Goal: Task Accomplishment & Management: Manage account settings

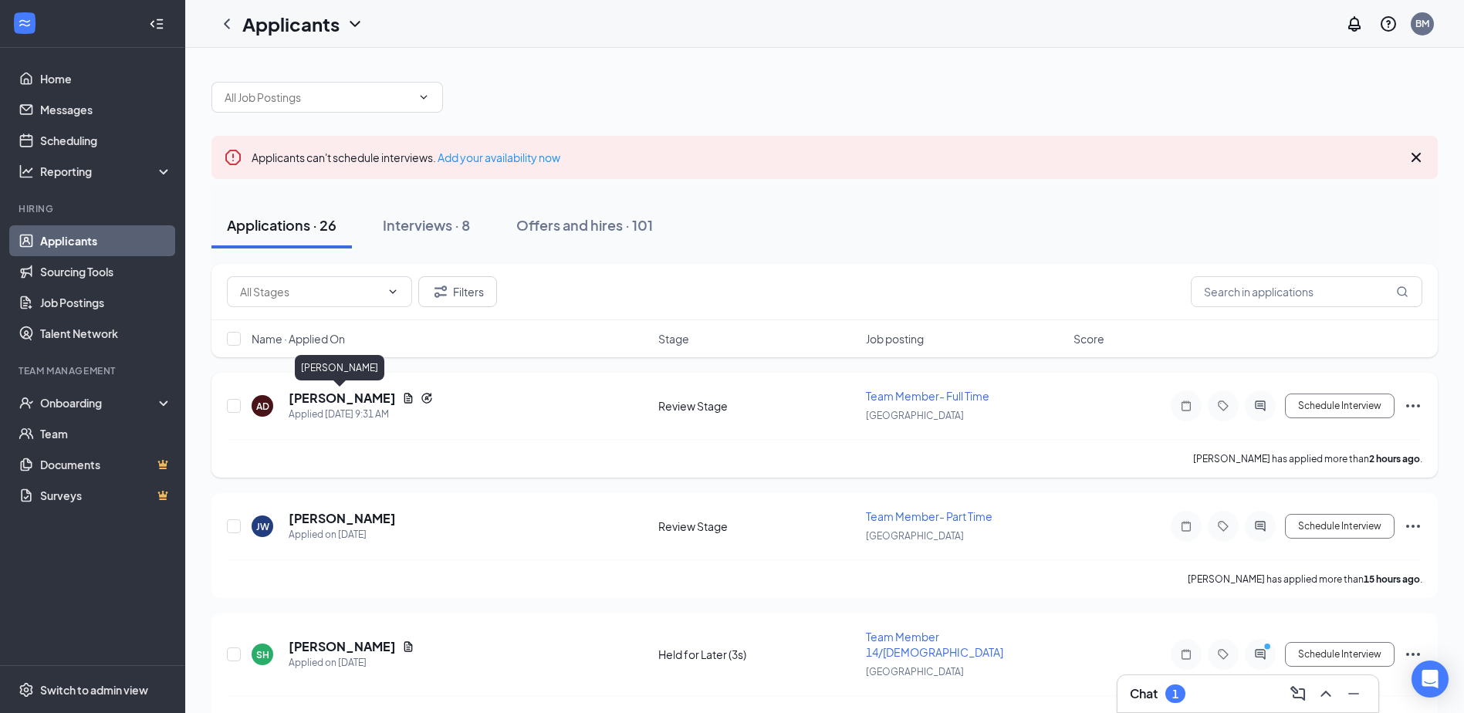
click at [300, 398] on h5 "[PERSON_NAME]" at bounding box center [342, 398] width 107 height 17
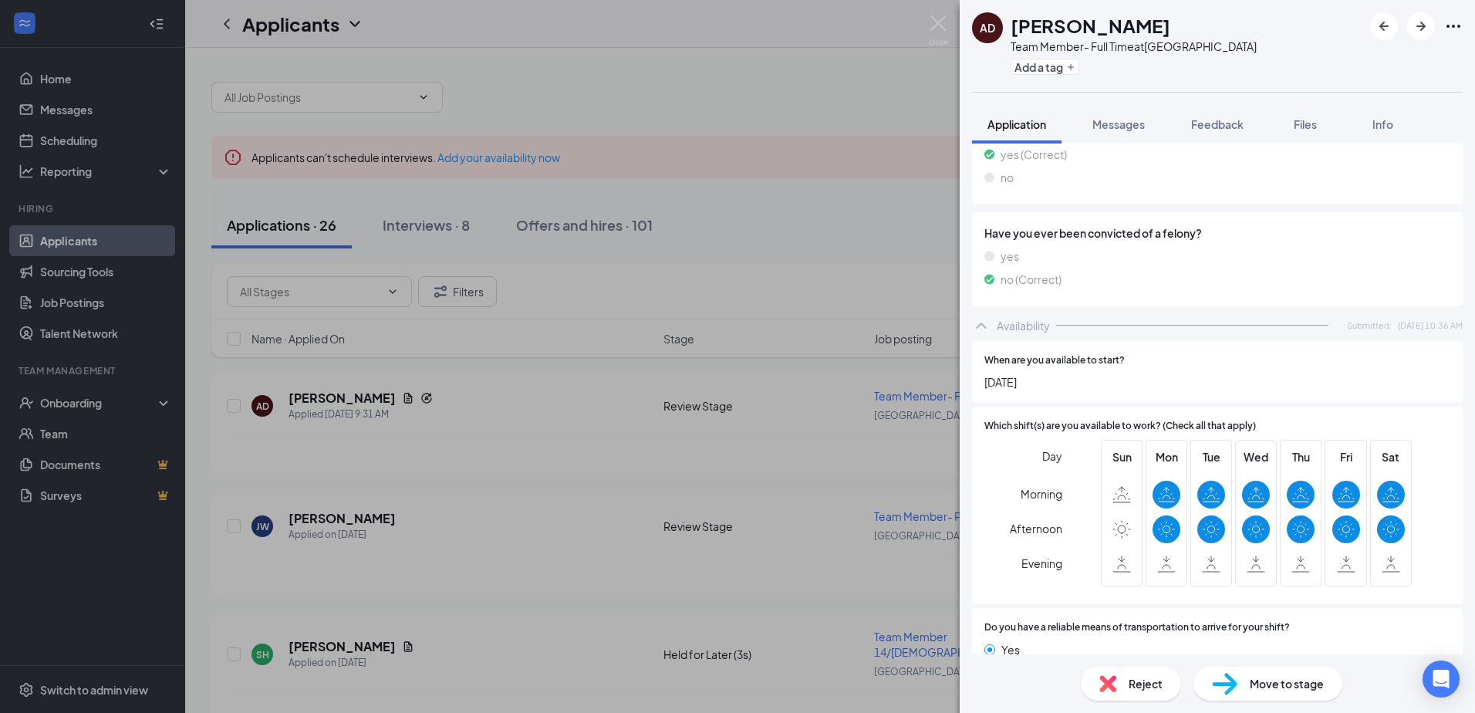
scroll to position [1609, 0]
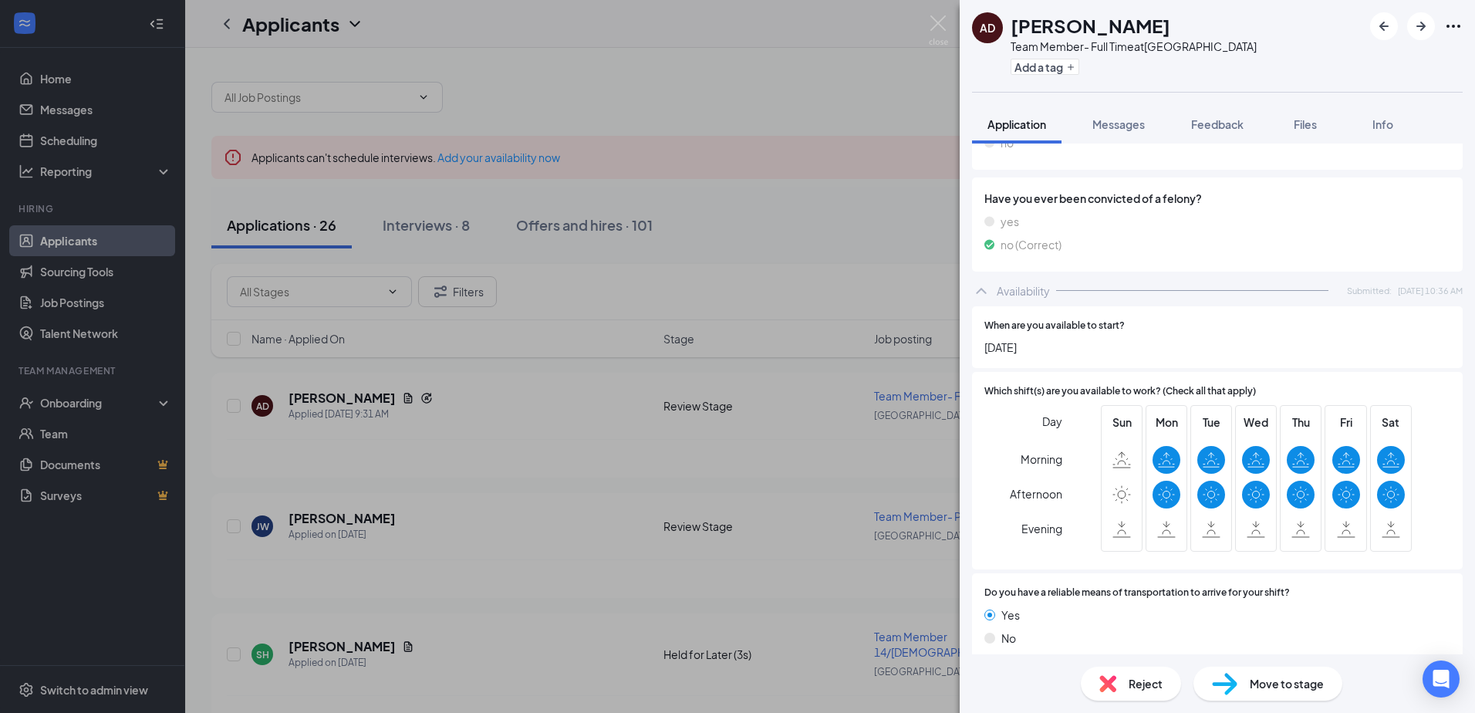
click at [533, 450] on div "AD [PERSON_NAME] Team Member- Full Time at [GEOGRAPHIC_DATA] Add a tag Applicat…" at bounding box center [737, 356] width 1475 height 713
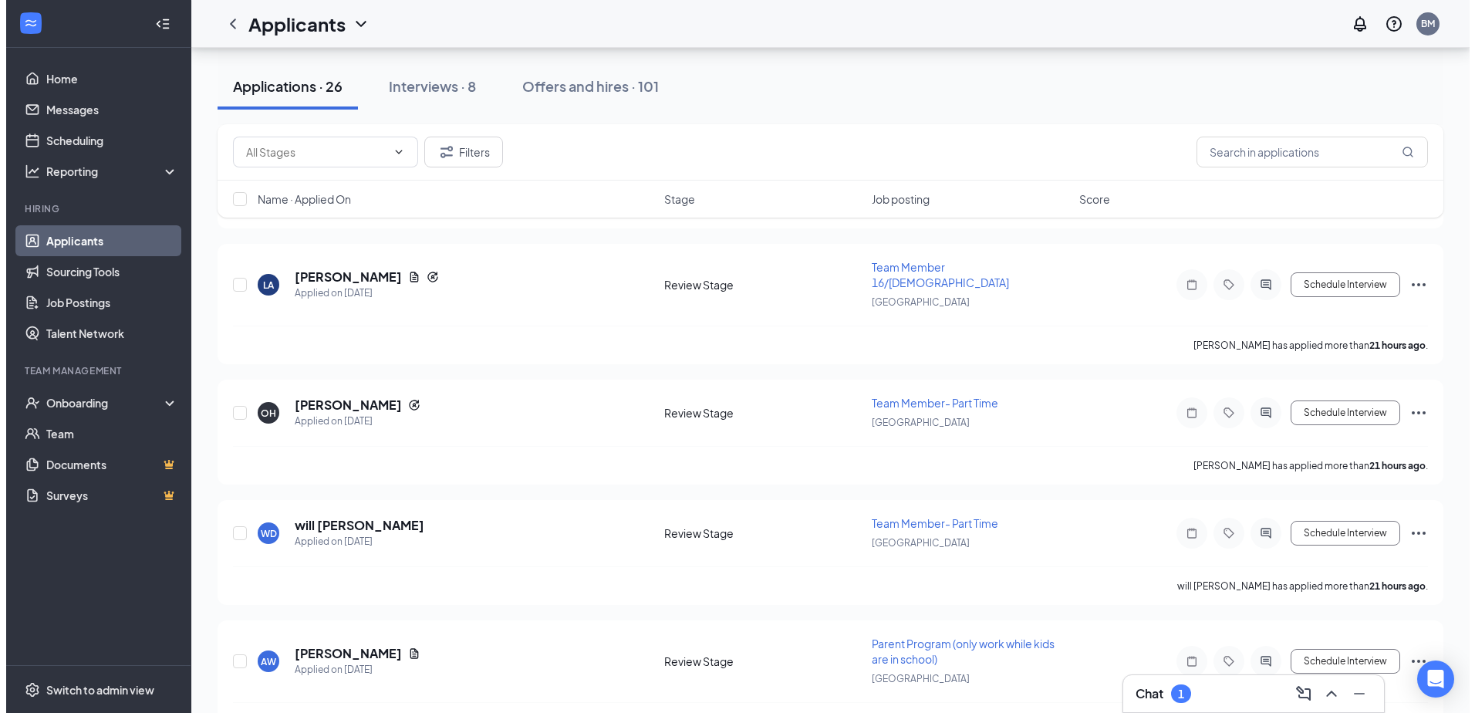
scroll to position [1003, 0]
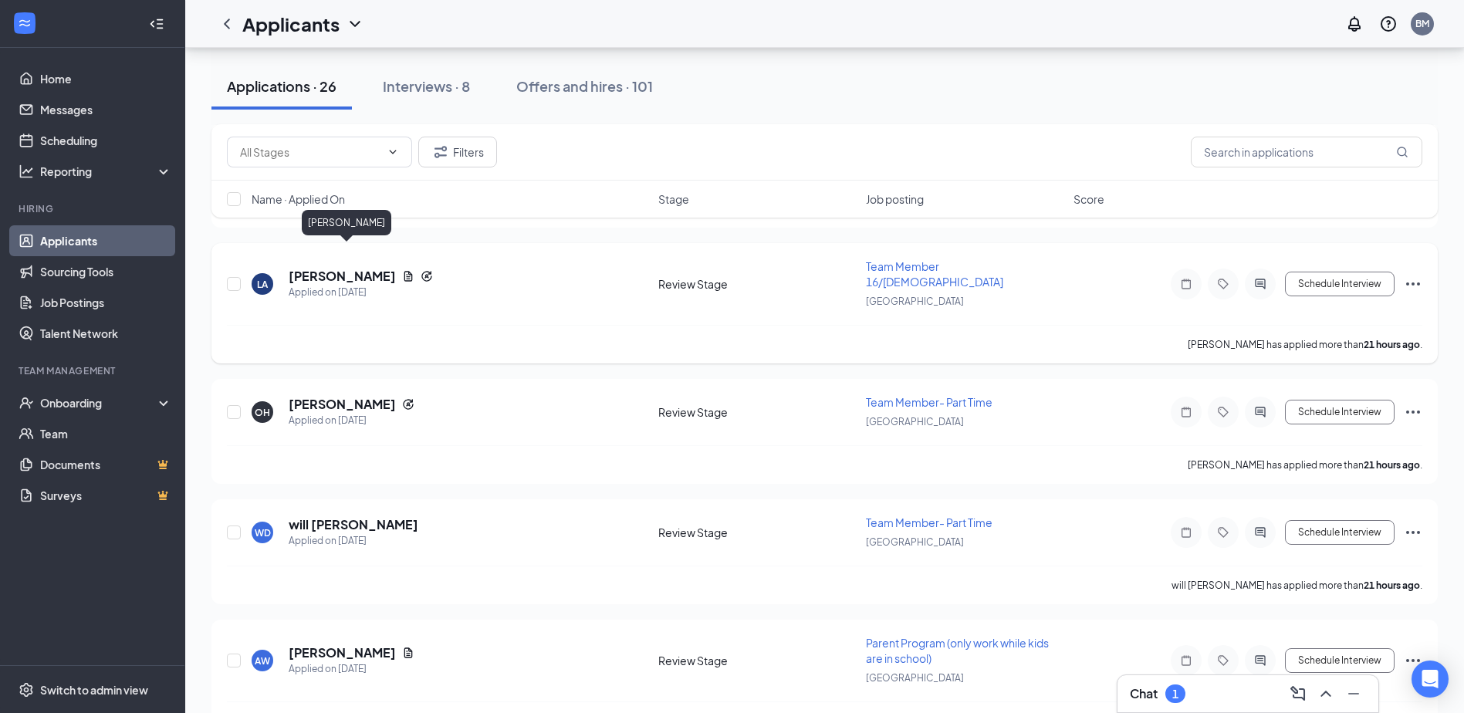
click at [396, 268] on h5 "[PERSON_NAME]" at bounding box center [342, 276] width 107 height 17
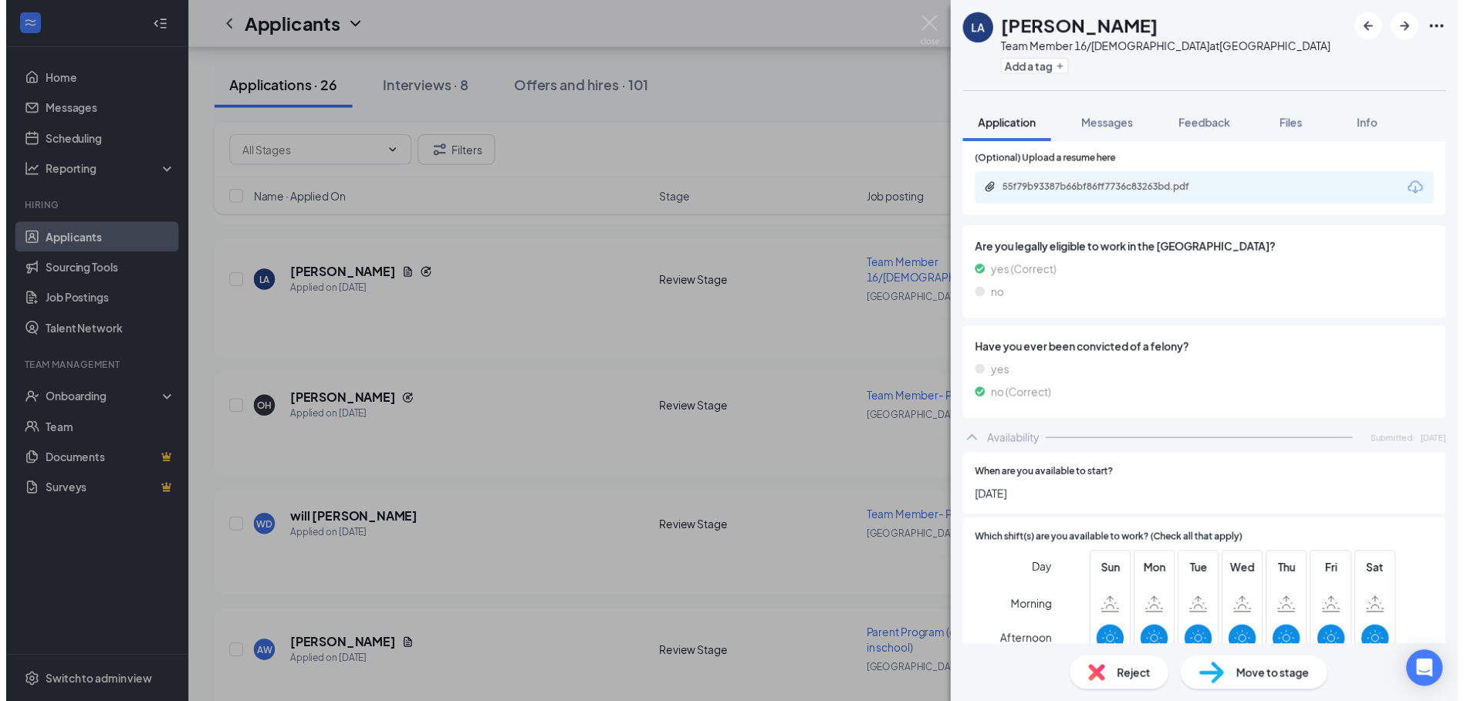
scroll to position [1673, 0]
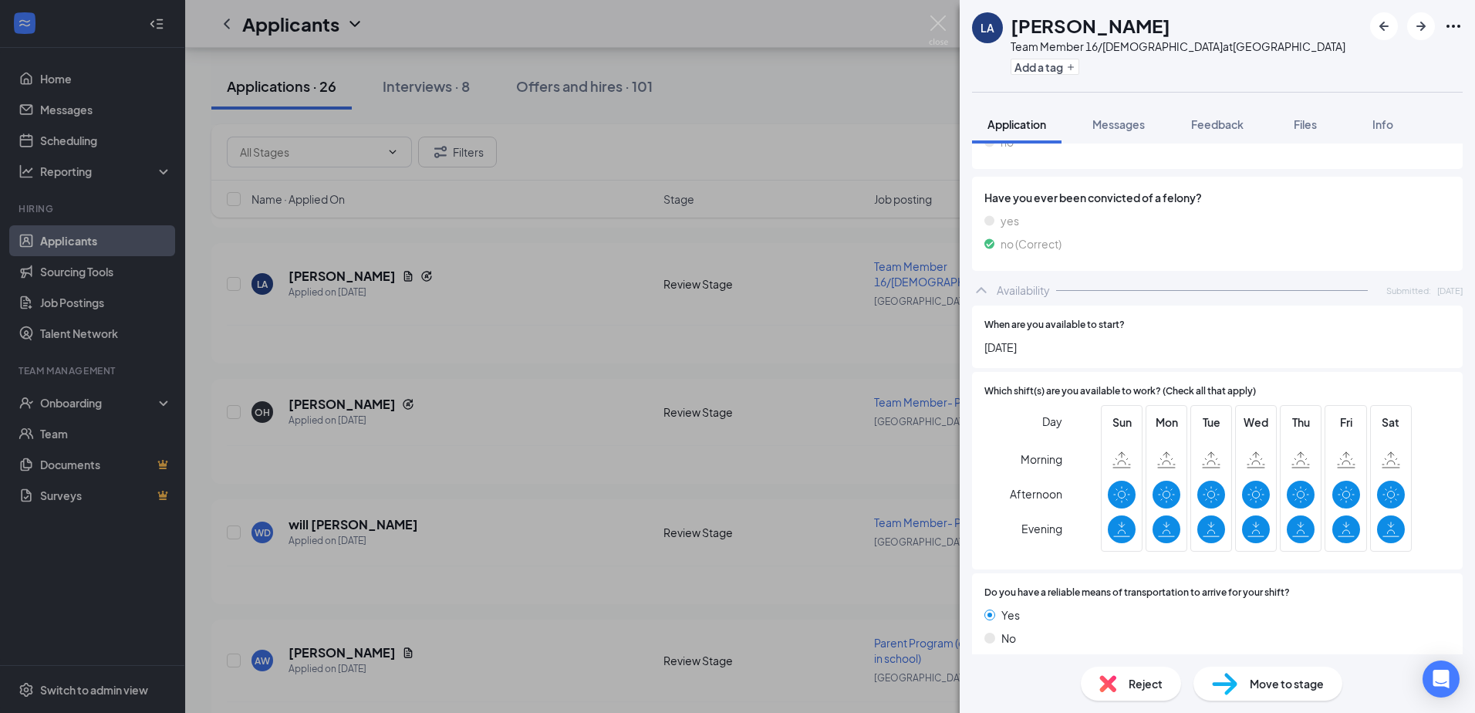
click at [670, 424] on div "[PERSON_NAME]-[PERSON_NAME] Team Member 16/[DEMOGRAPHIC_DATA] at [GEOGRAPHIC_DA…" at bounding box center [737, 356] width 1475 height 713
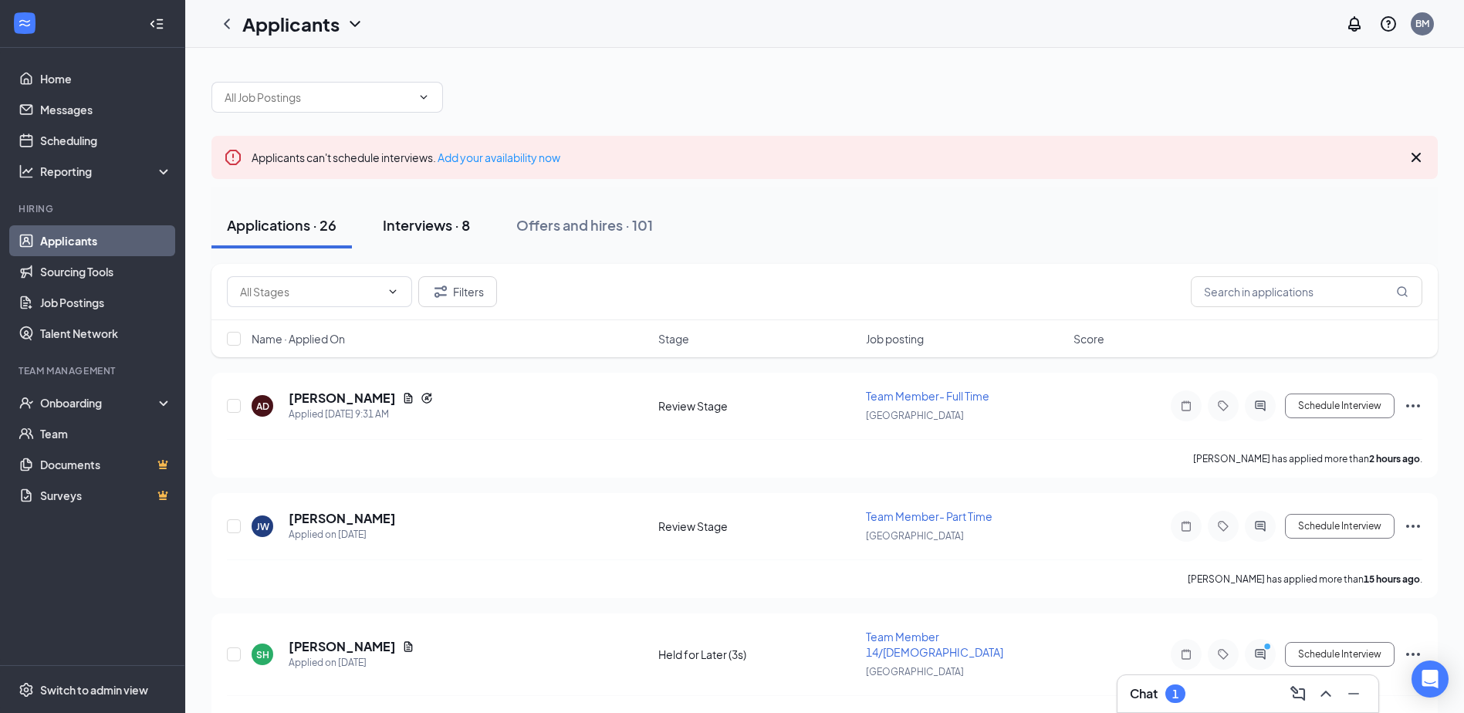
click at [467, 232] on div "Interviews · 8" at bounding box center [426, 224] width 87 height 19
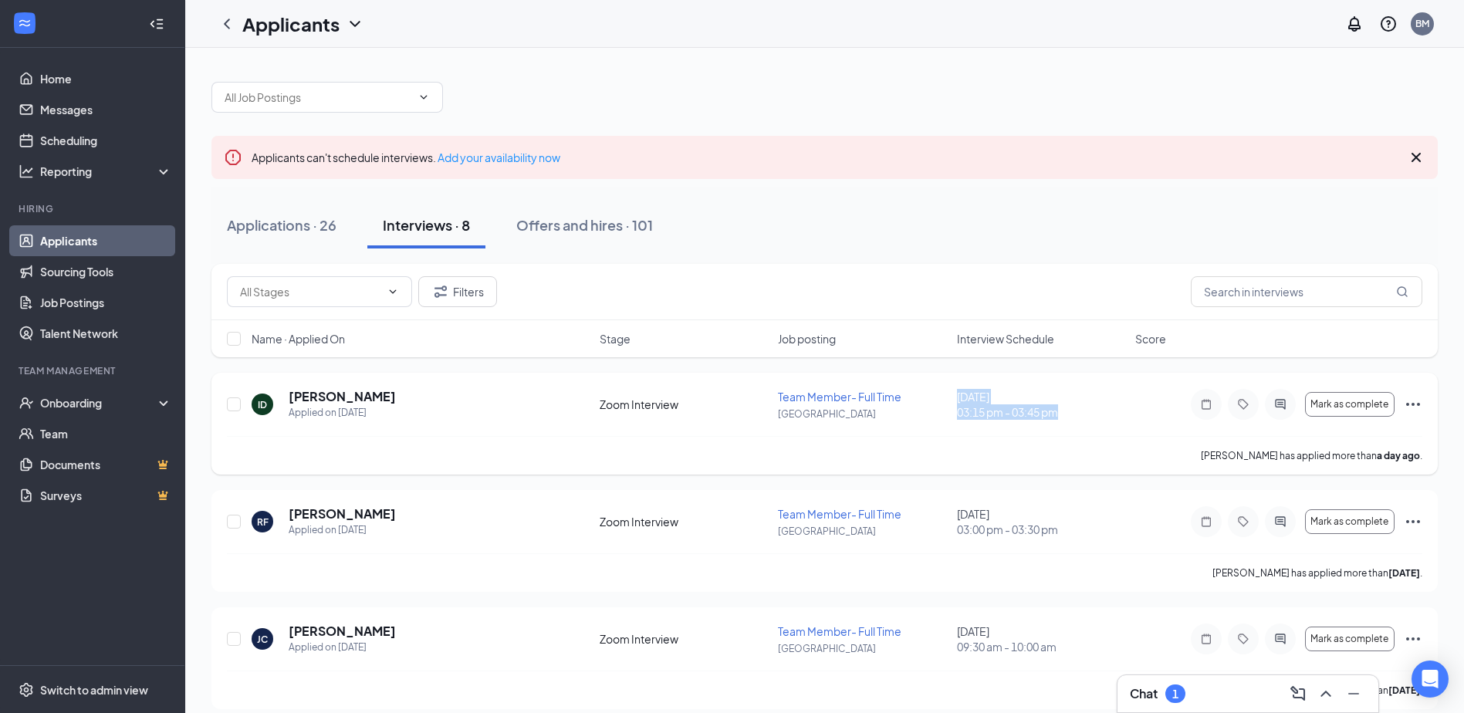
drag, startPoint x: 957, startPoint y: 394, endPoint x: 1082, endPoint y: 431, distance: 131.1
click at [1082, 431] on div "ID [PERSON_NAME] Applied on [DATE] Zoom Interview Team Member- Full Time [GEOGR…" at bounding box center [824, 412] width 1195 height 48
click at [805, 439] on div "[PERSON_NAME] has applied more than a day ago ." at bounding box center [824, 455] width 1195 height 39
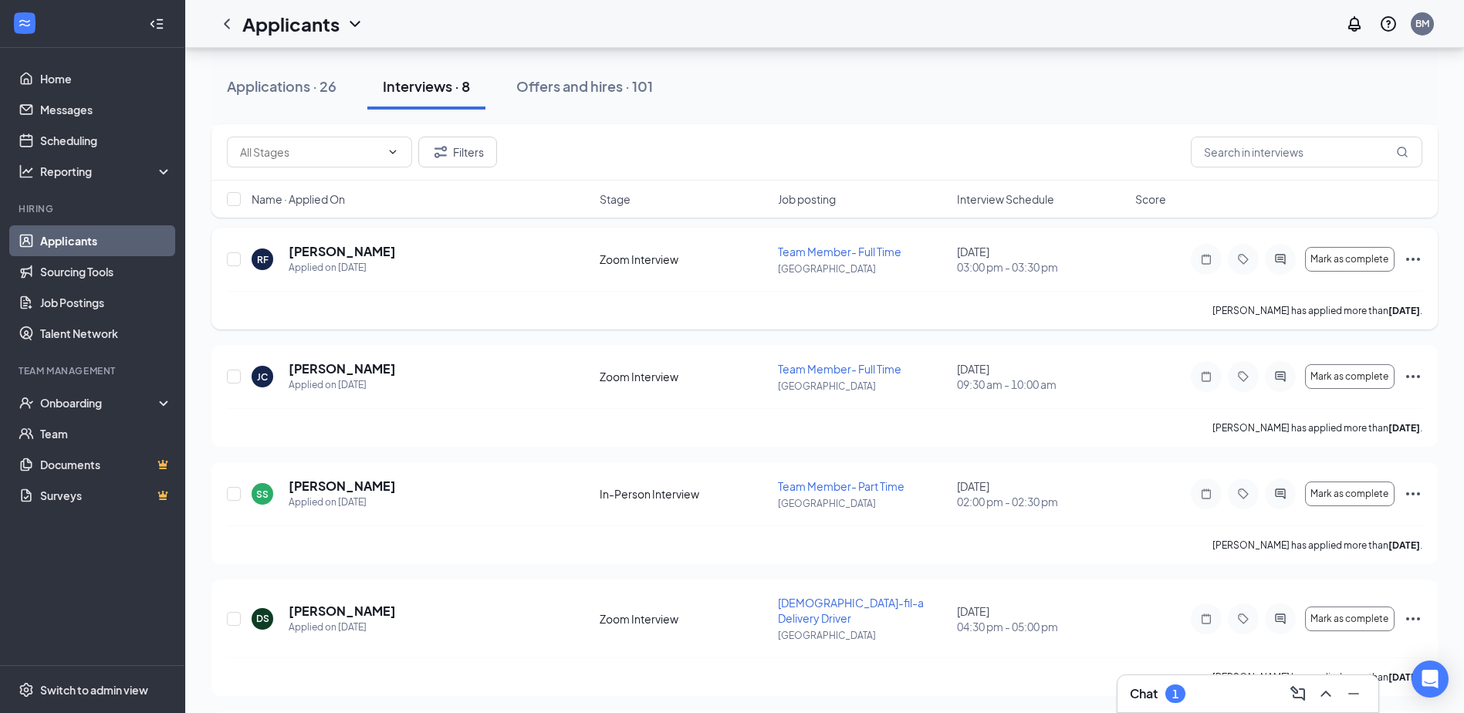
scroll to position [231, 0]
